Goal: Task Accomplishment & Management: Complete application form

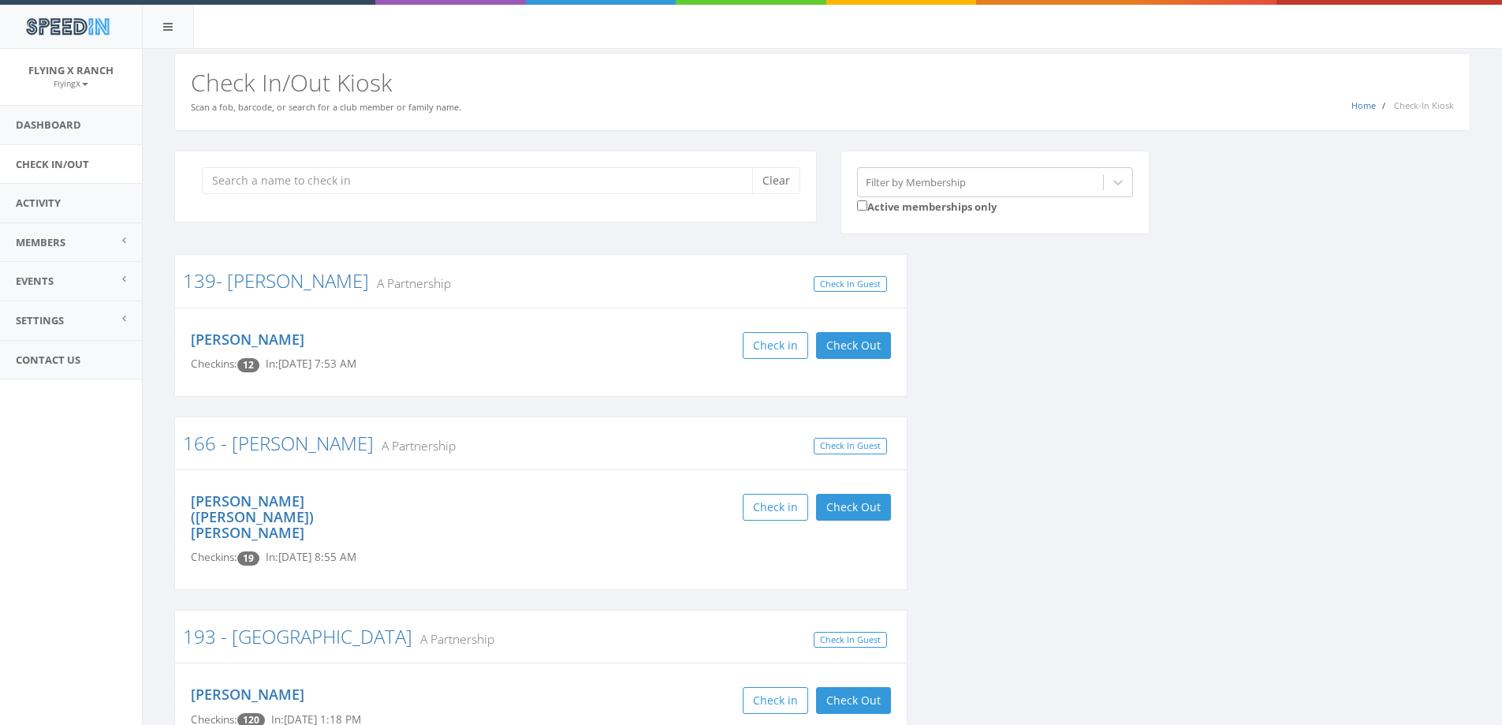
click at [267, 177] on input "search" at bounding box center [483, 180] width 562 height 27
type input "."
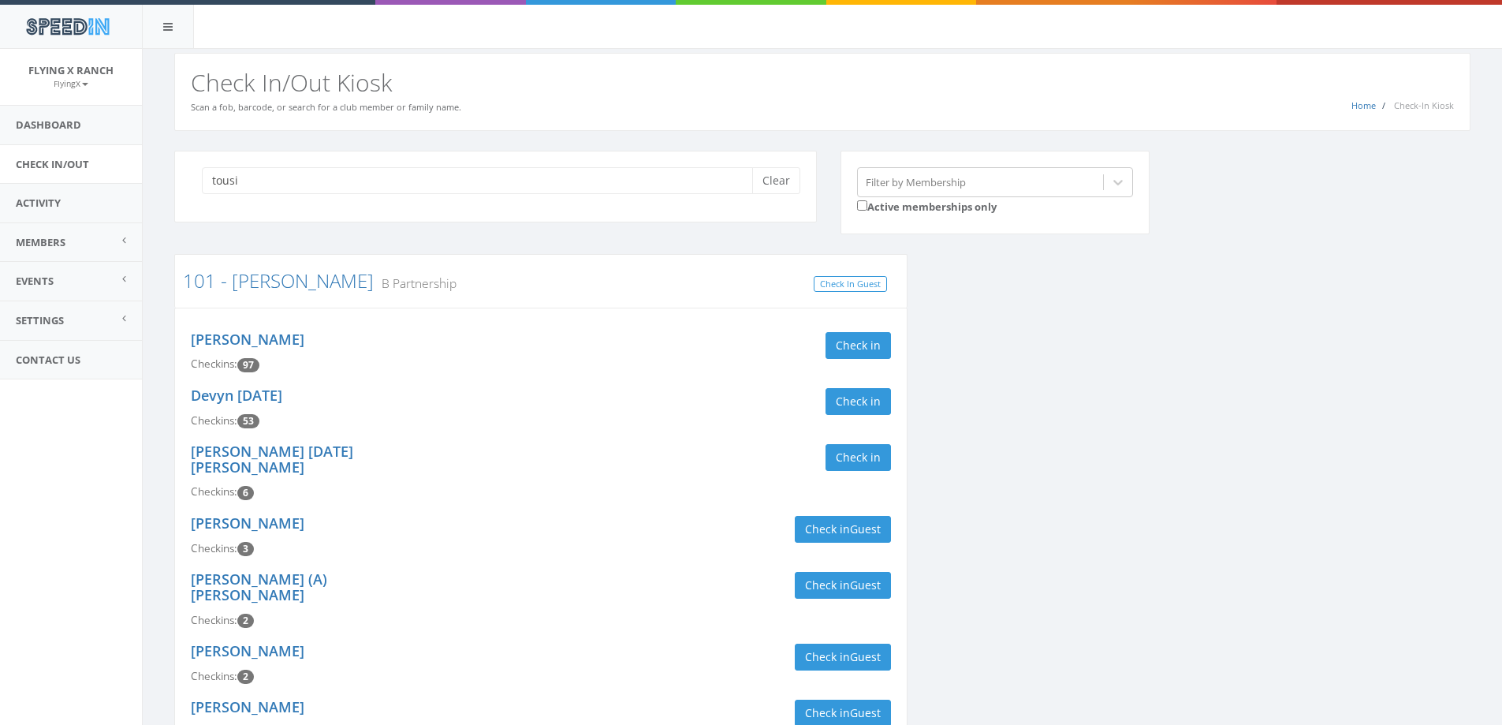
scroll to position [79, 0]
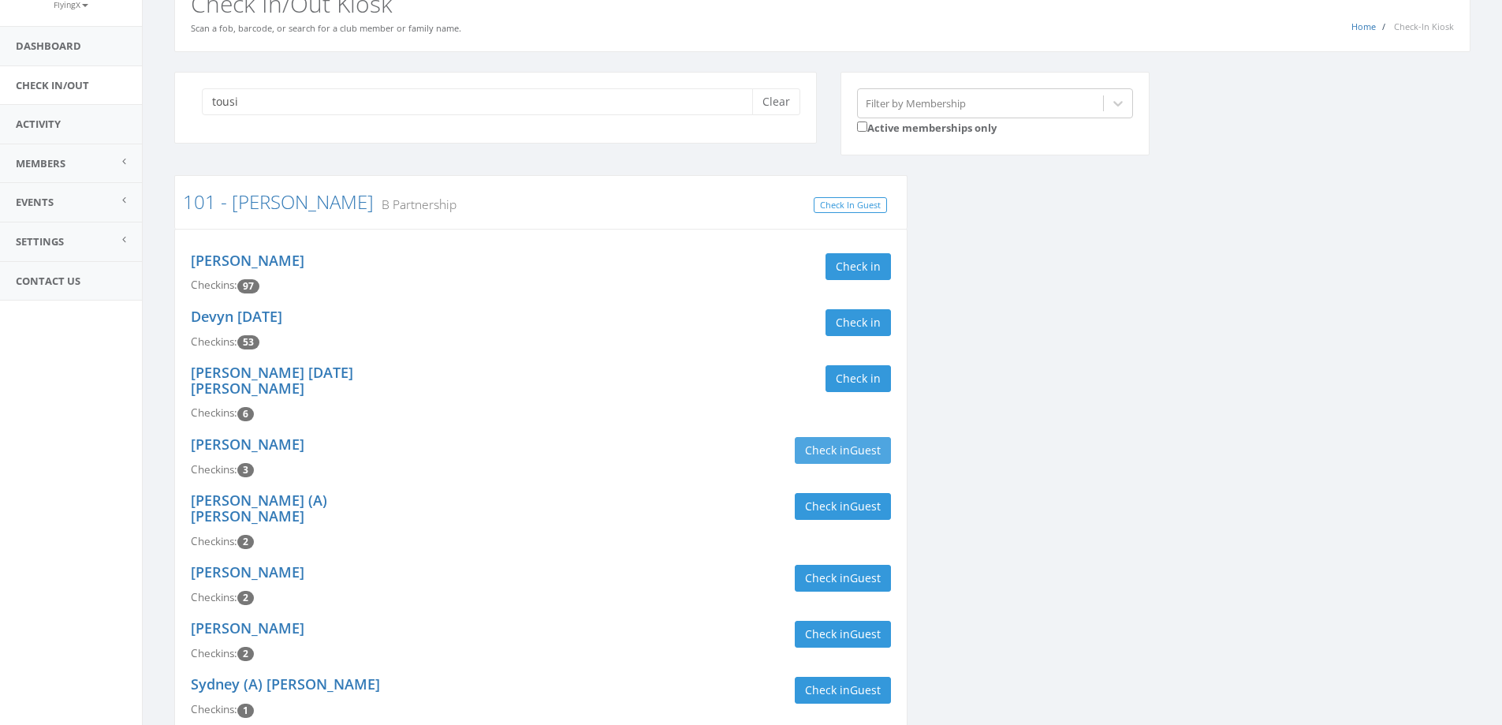
type input "tousi"
click at [861, 442] on span "Guest" at bounding box center [865, 449] width 31 height 15
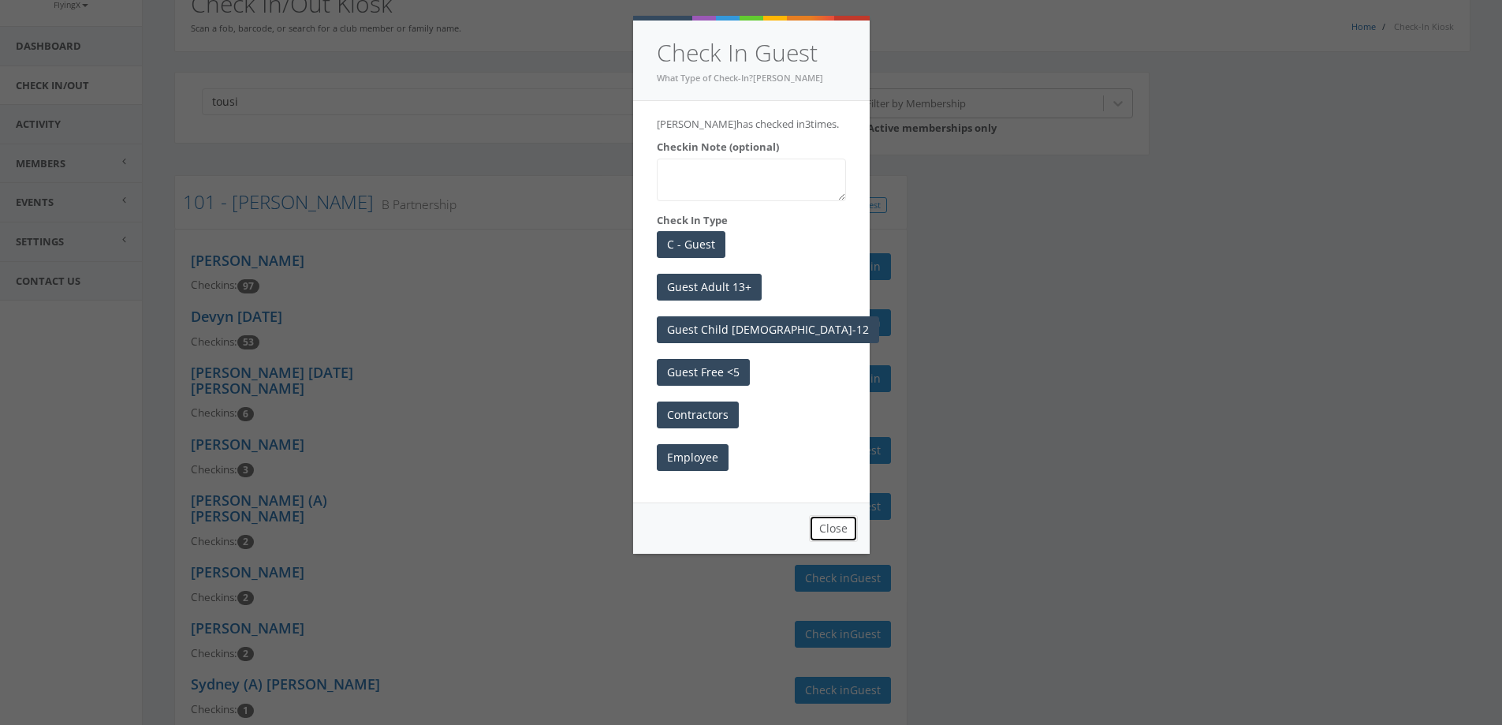
click at [833, 536] on button "Close" at bounding box center [833, 528] width 49 height 27
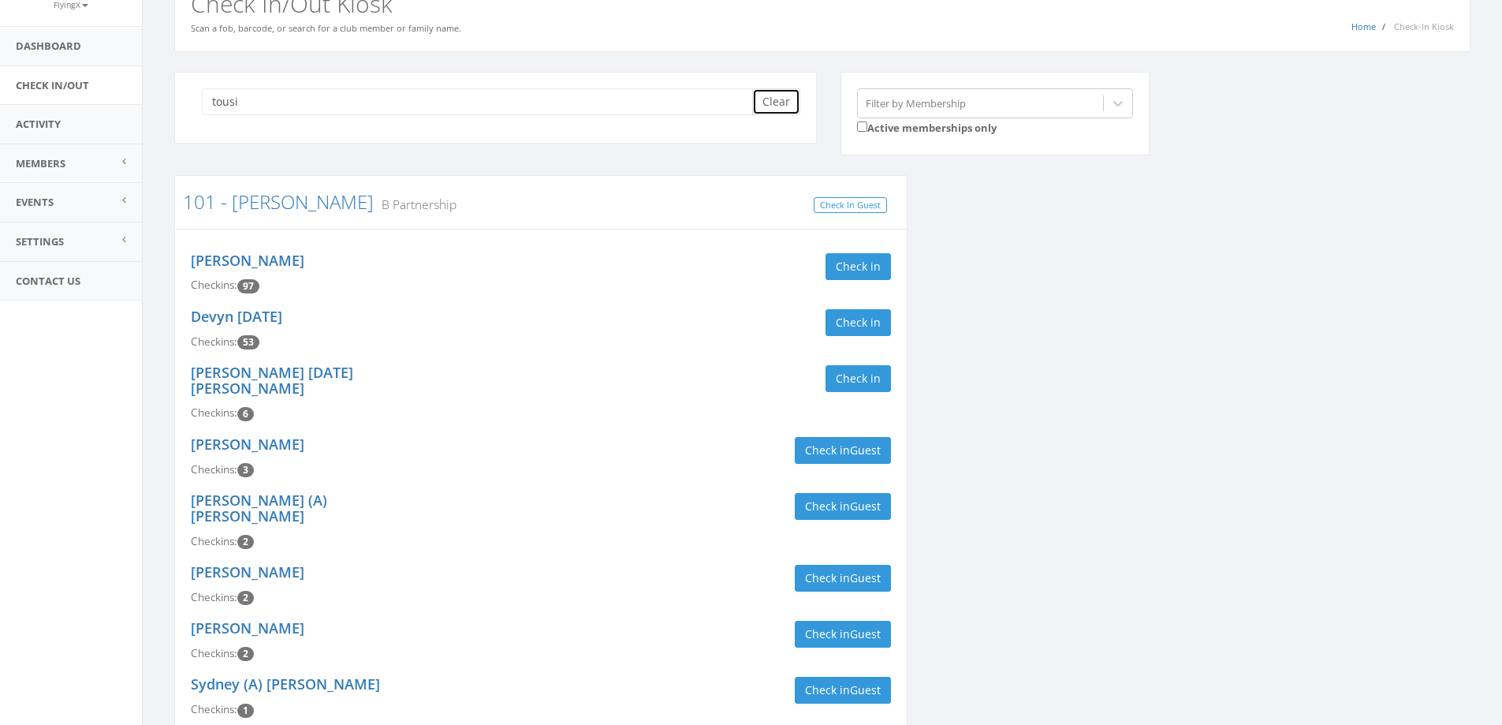
click at [774, 107] on button "Clear" at bounding box center [776, 101] width 48 height 27
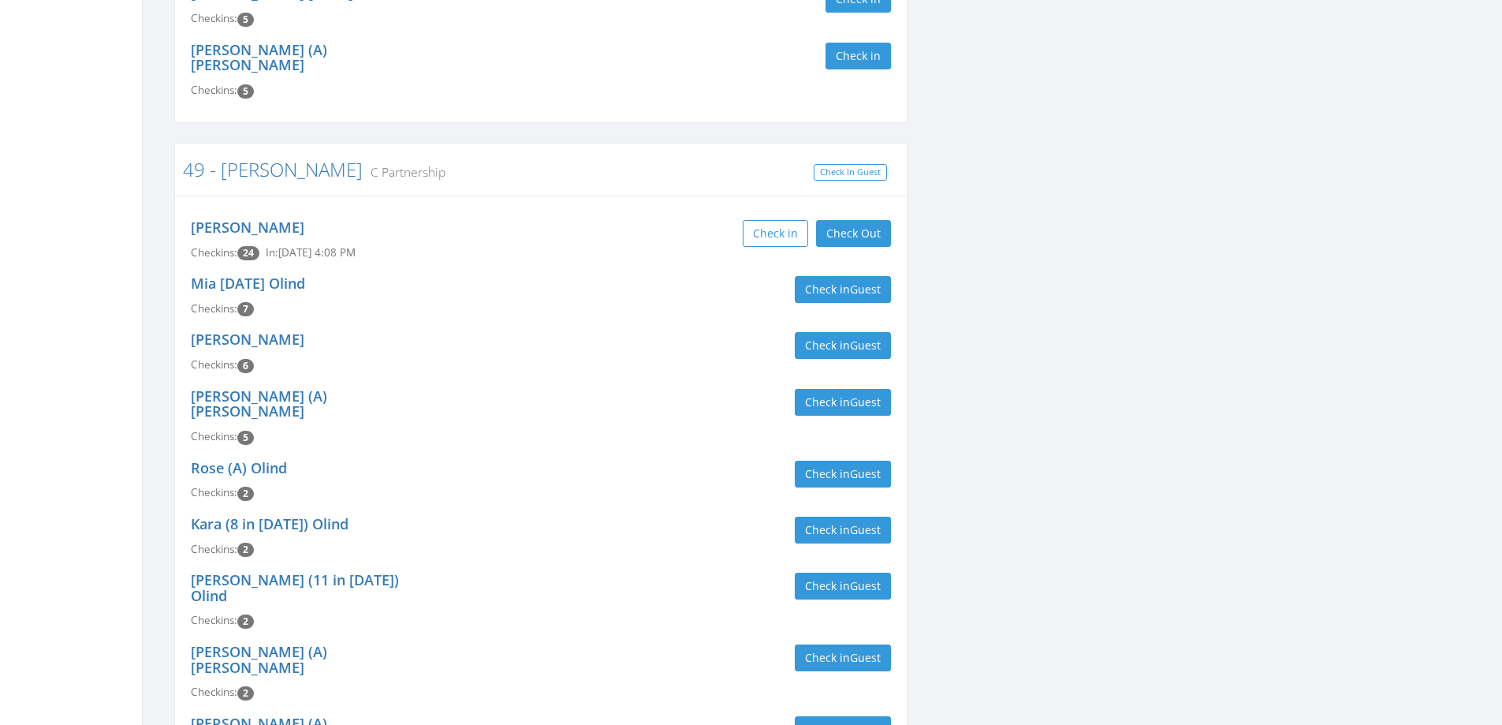
scroll to position [946, 0]
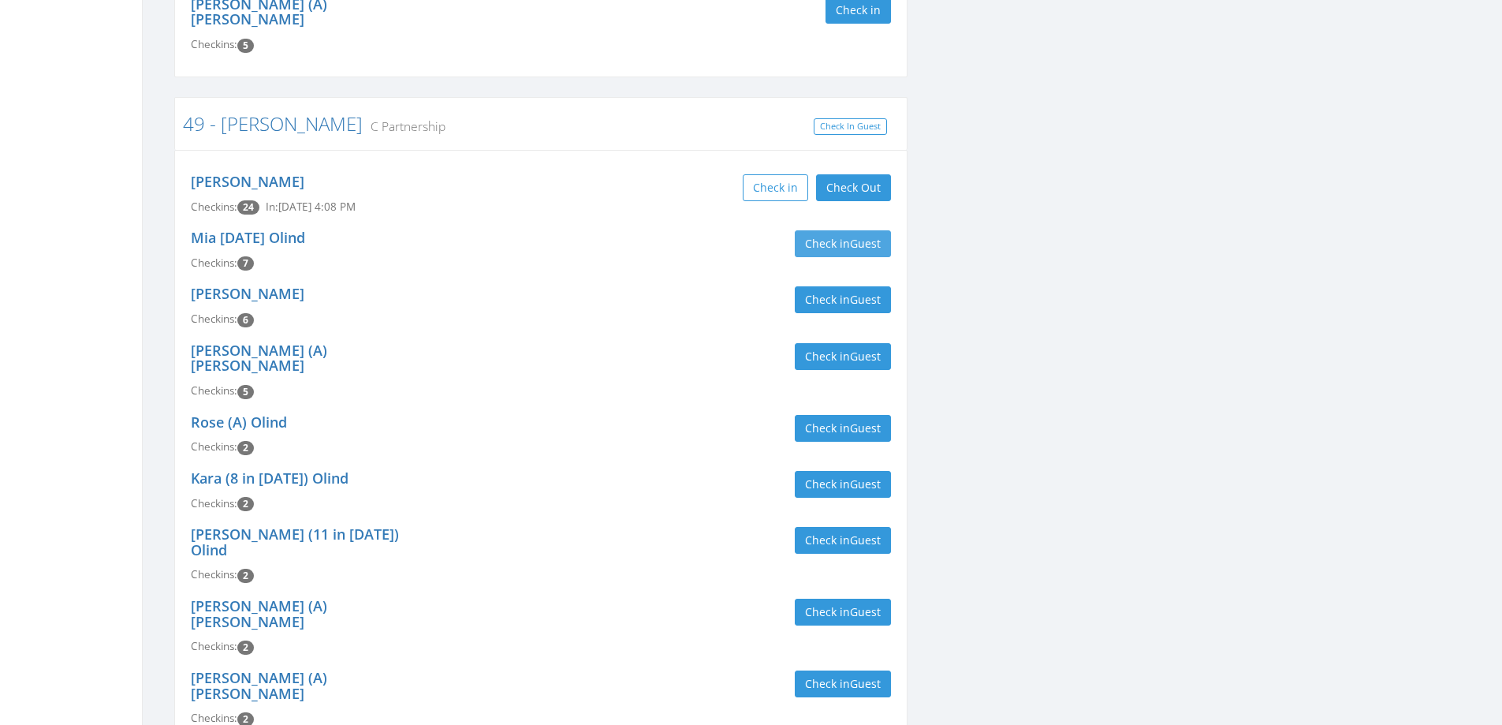
type input "bradley"
click at [839, 237] on button "Check in Guest" at bounding box center [843, 243] width 96 height 27
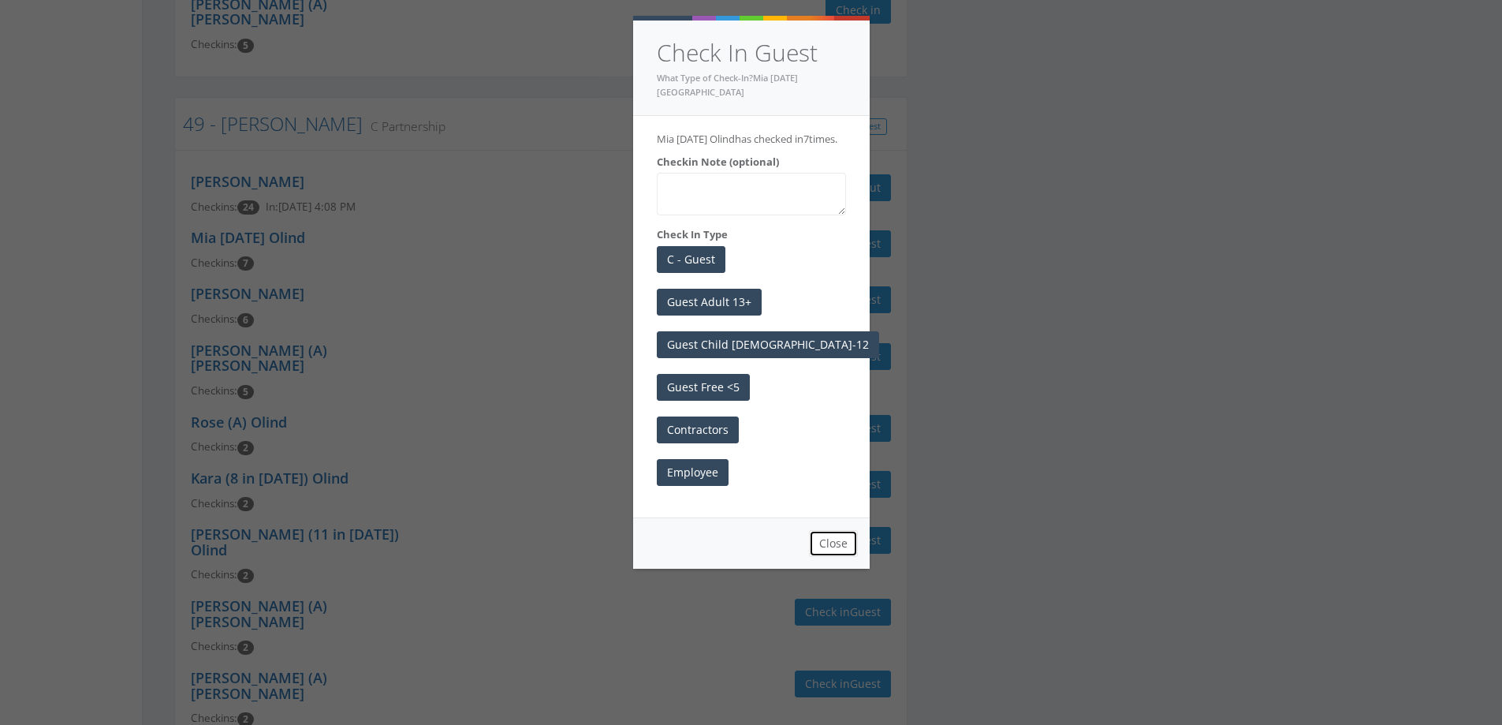
click at [833, 540] on button "Close" at bounding box center [833, 543] width 49 height 27
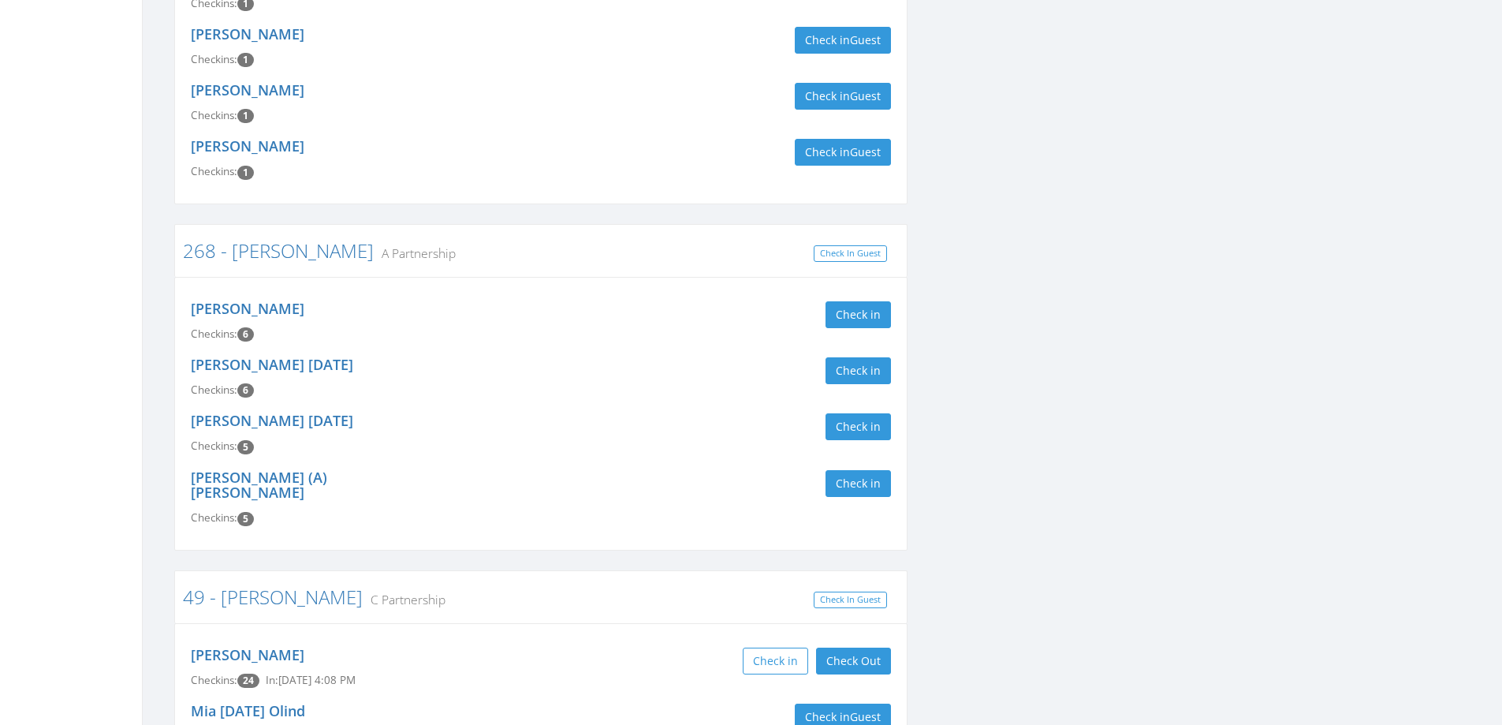
scroll to position [0, 0]
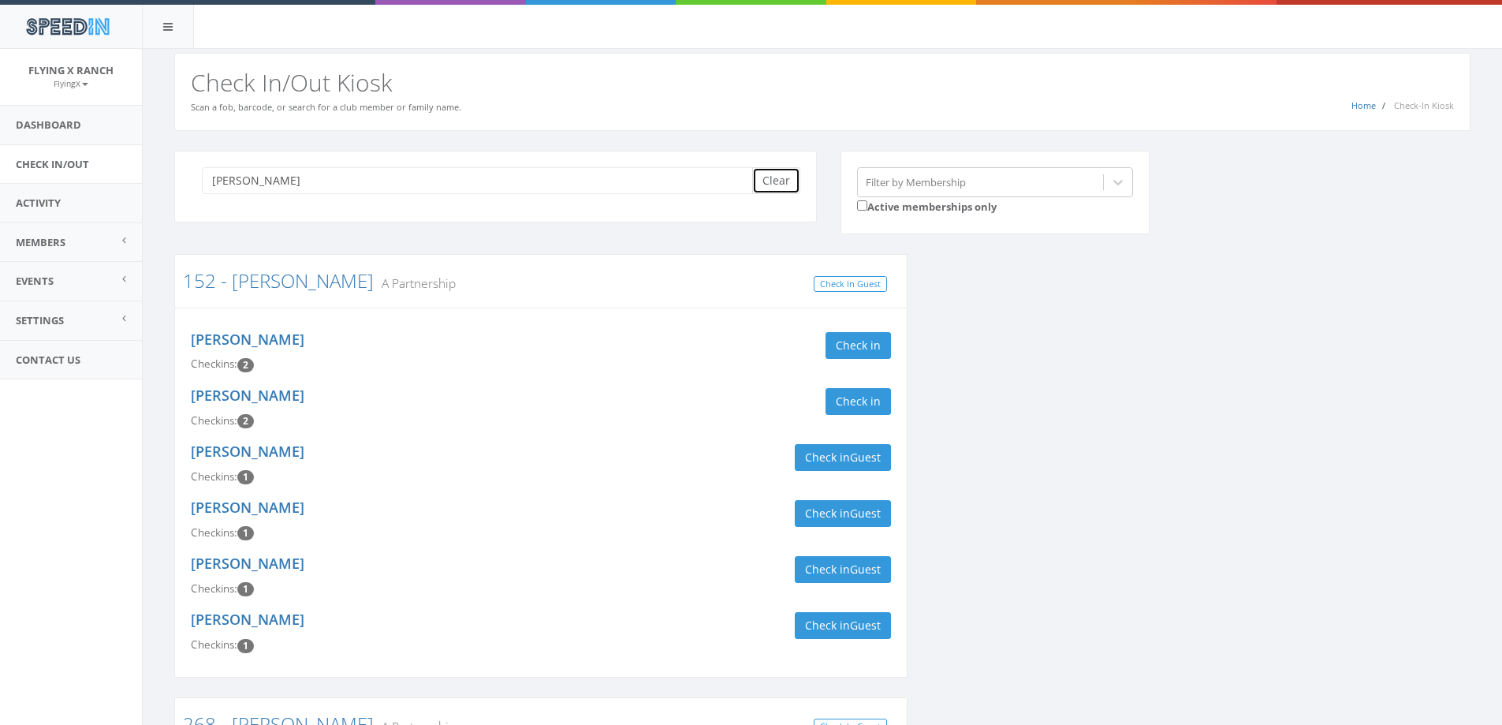
click at [785, 180] on button "Clear" at bounding box center [776, 180] width 48 height 27
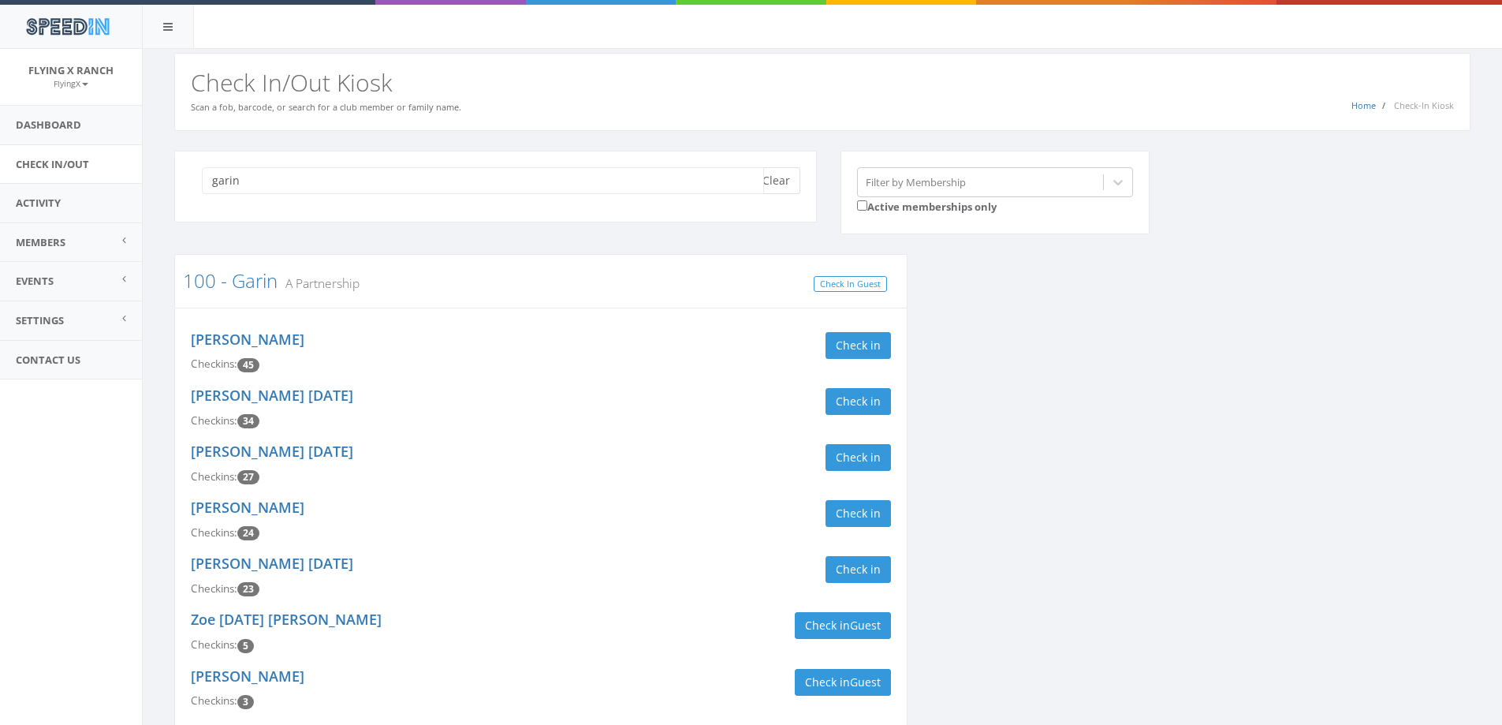
type input "garin"
click at [783, 177] on button "Clear" at bounding box center [776, 180] width 48 height 27
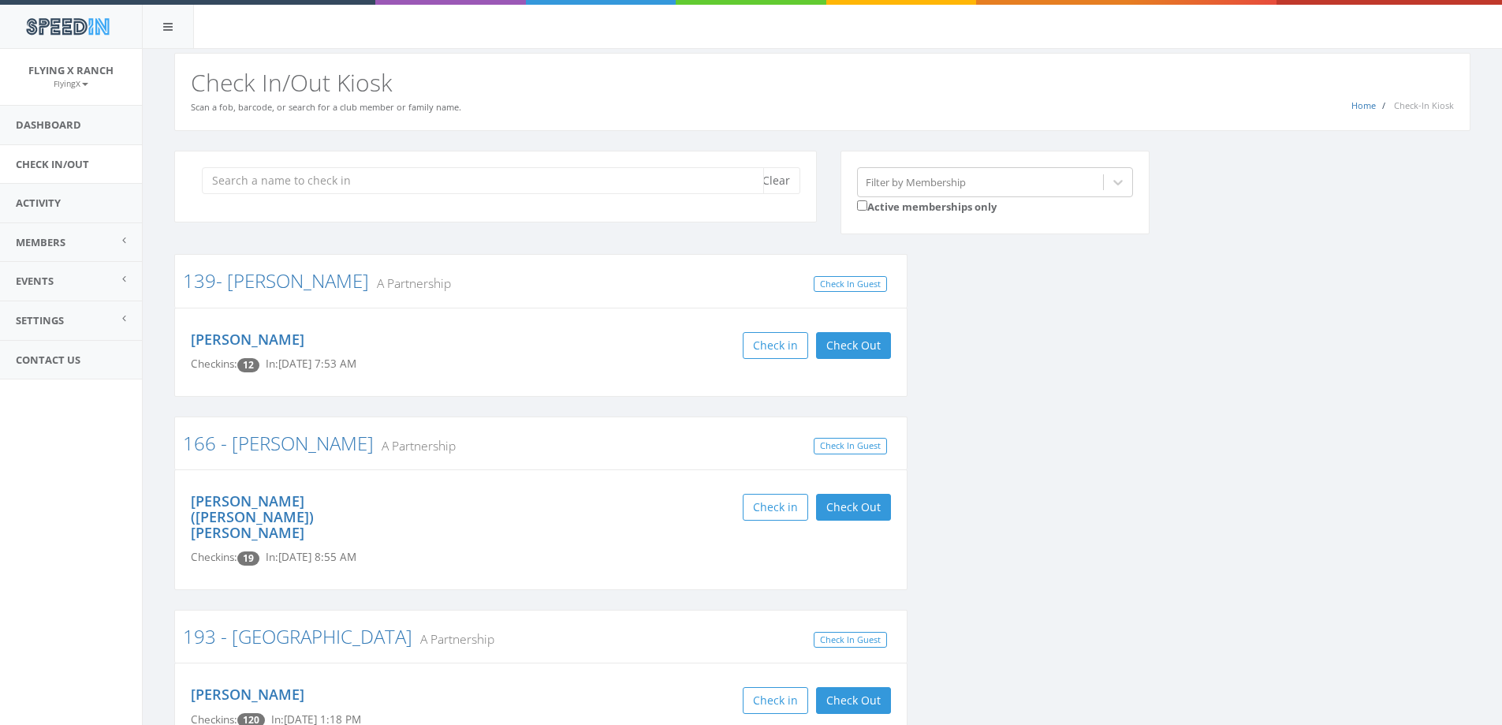
click at [231, 179] on input "search" at bounding box center [483, 180] width 562 height 27
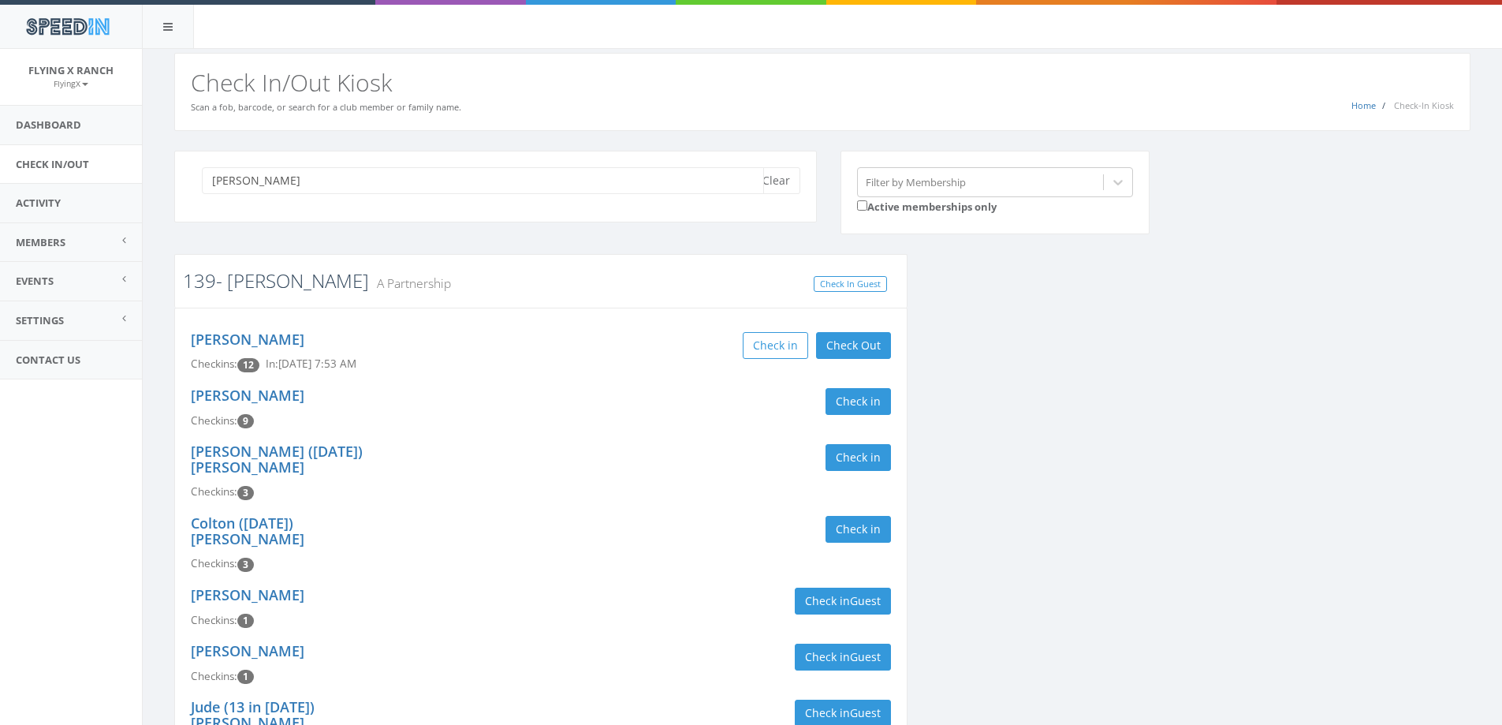
type input "milam"
click at [244, 286] on link "139- [PERSON_NAME]" at bounding box center [276, 280] width 186 height 26
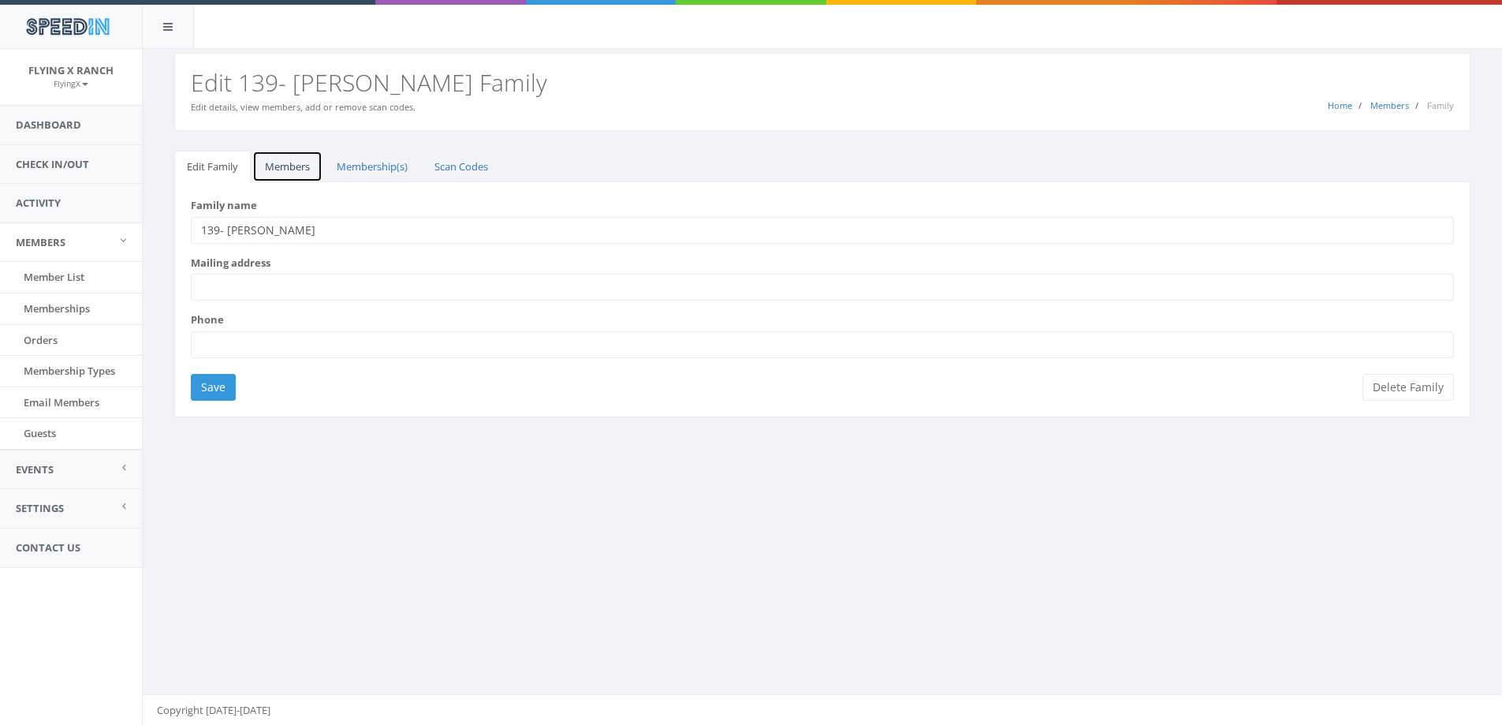
click at [289, 163] on link "Members" at bounding box center [287, 167] width 70 height 32
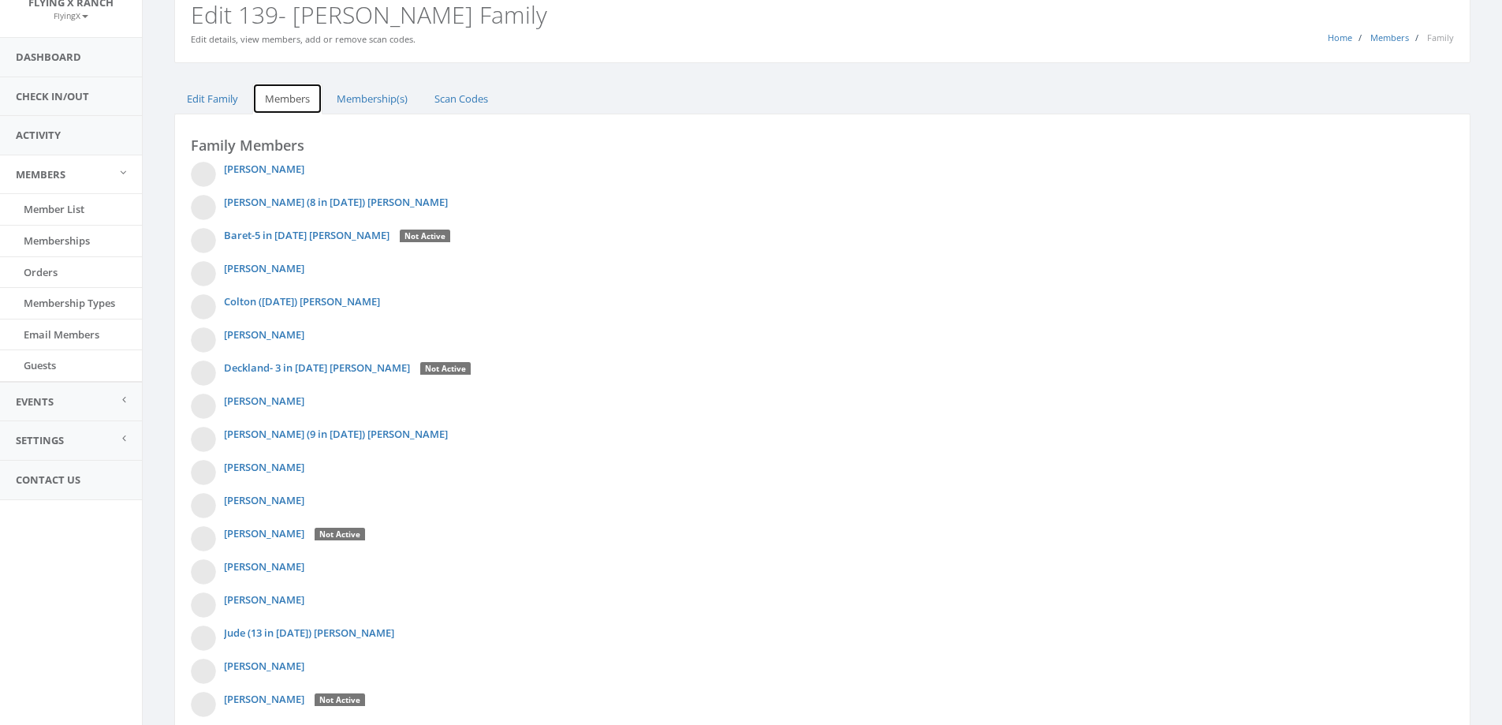
scroll to position [394, 0]
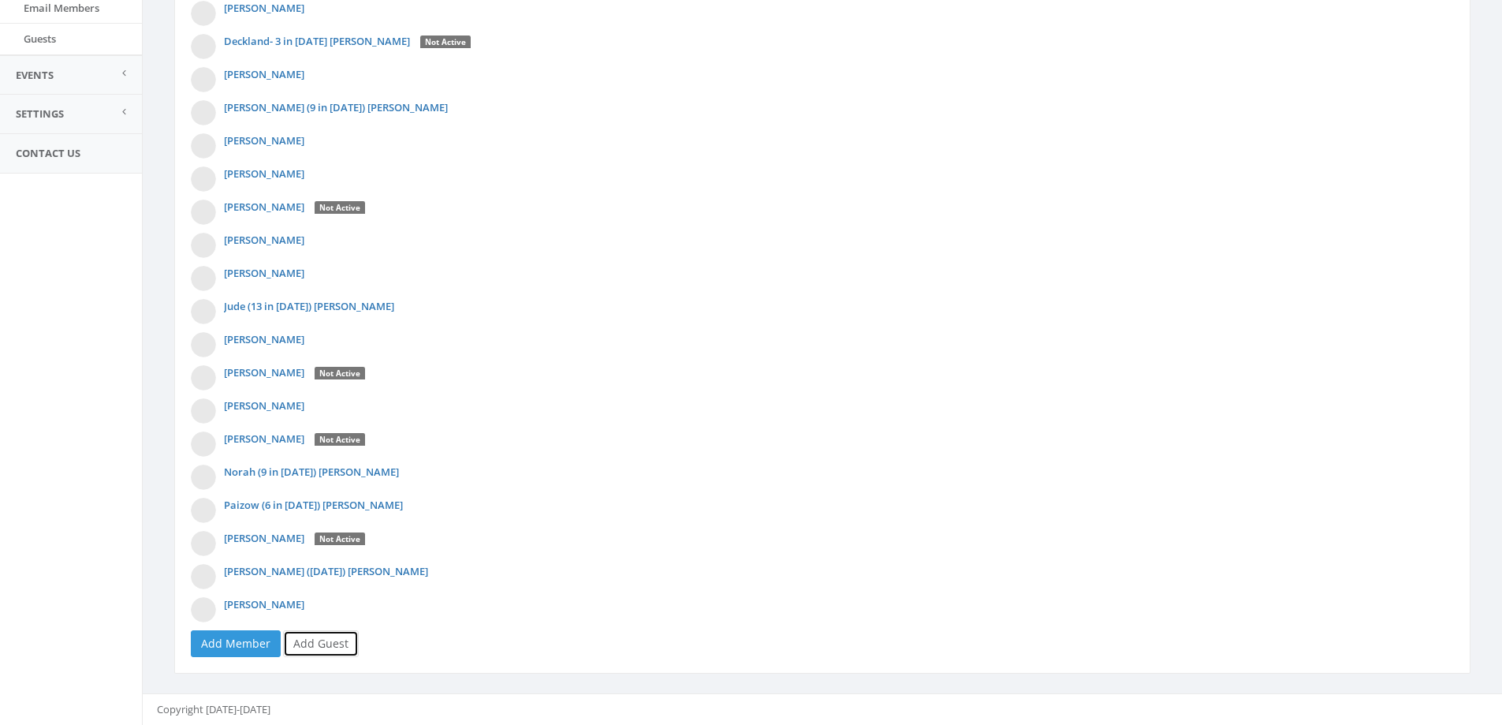
click at [332, 651] on link "Add Guest" at bounding box center [321, 643] width 76 height 27
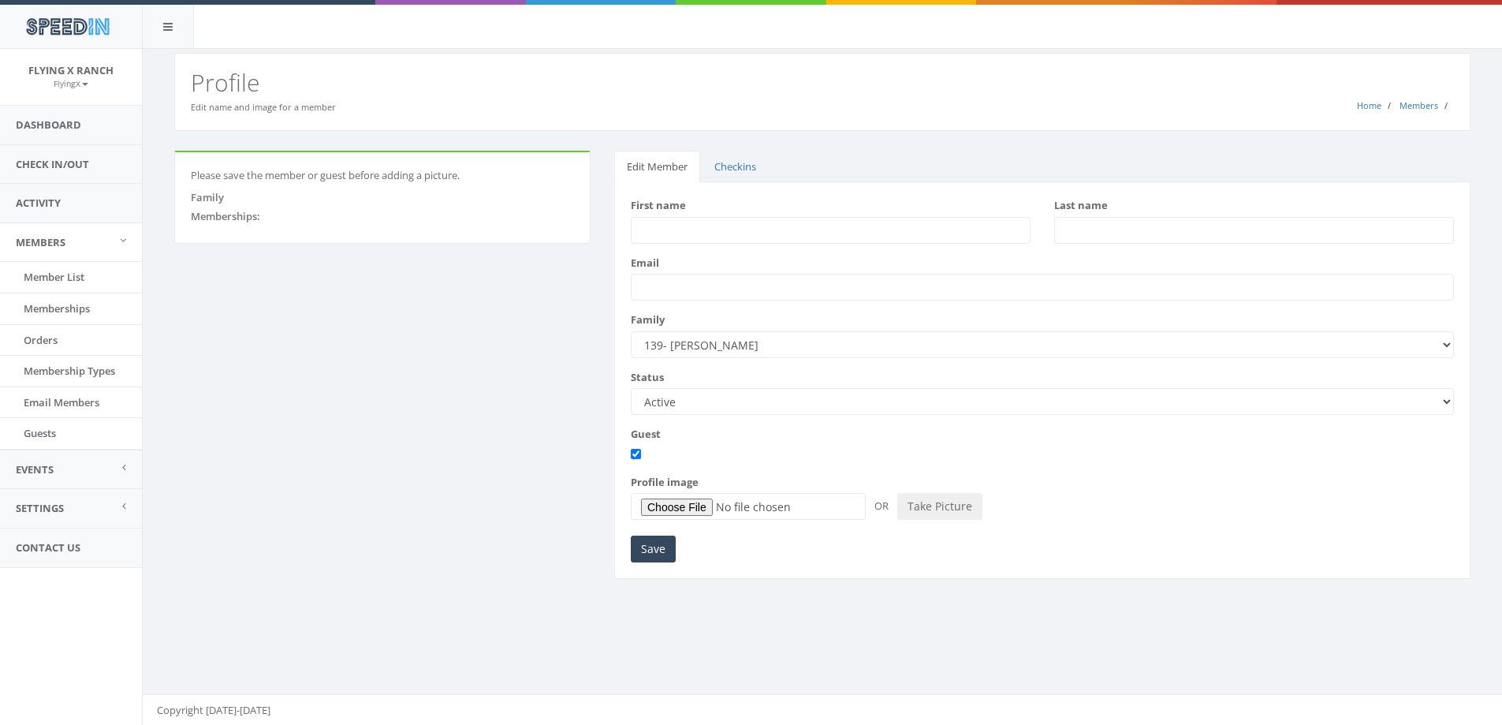
click at [675, 236] on input "First name" at bounding box center [831, 230] width 400 height 27
click at [1146, 229] on input "Last name" at bounding box center [1254, 230] width 400 height 27
click at [78, 166] on link "Check In/Out" at bounding box center [71, 164] width 142 height 39
